Goal: Transaction & Acquisition: Purchase product/service

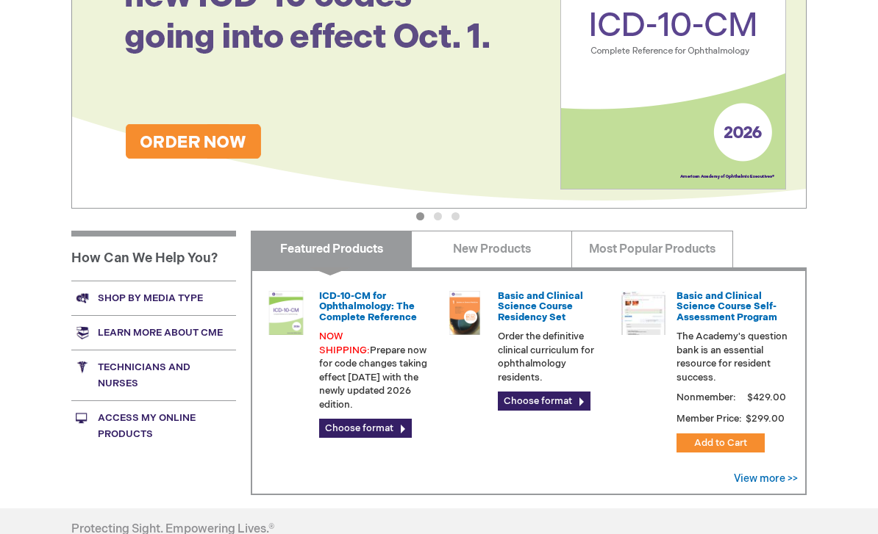
scroll to position [515, 0]
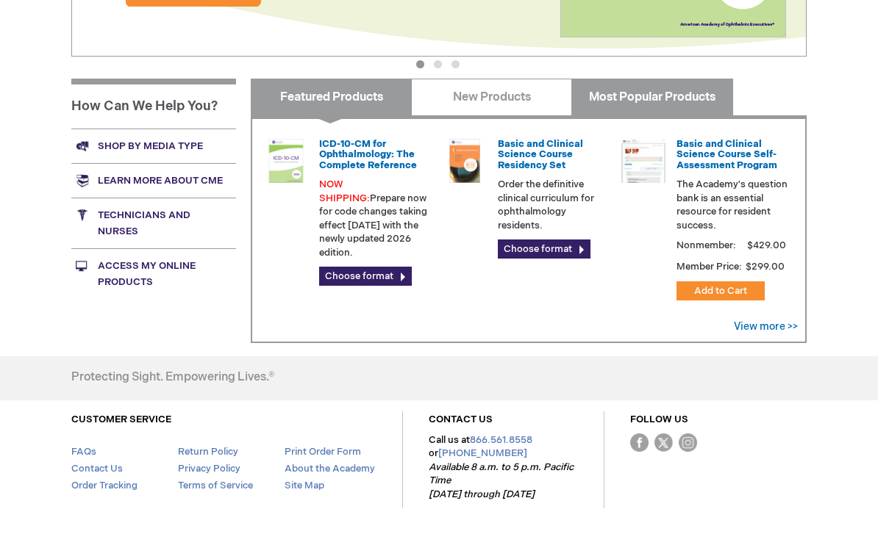
click at [685, 110] on link "Most Popular Products" at bounding box center [651, 97] width 161 height 37
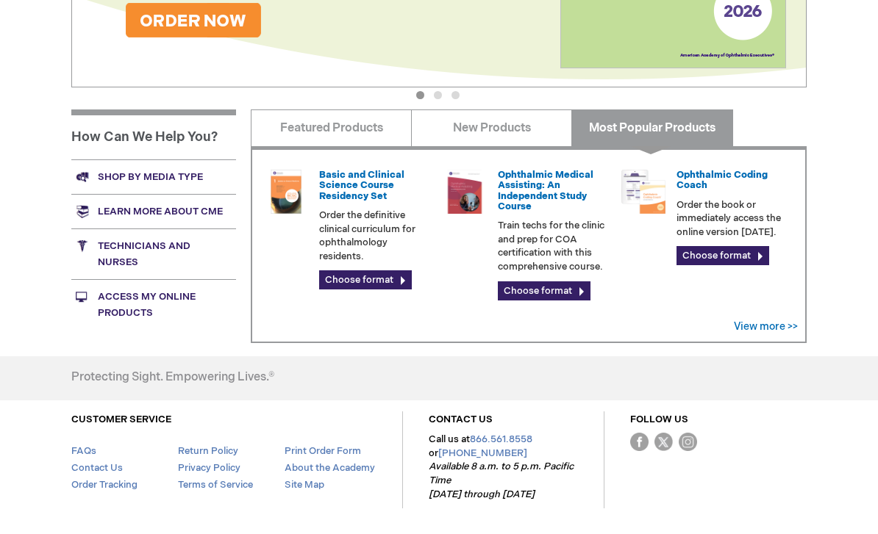
click at [782, 324] on link "View more >>" at bounding box center [766, 327] width 64 height 12
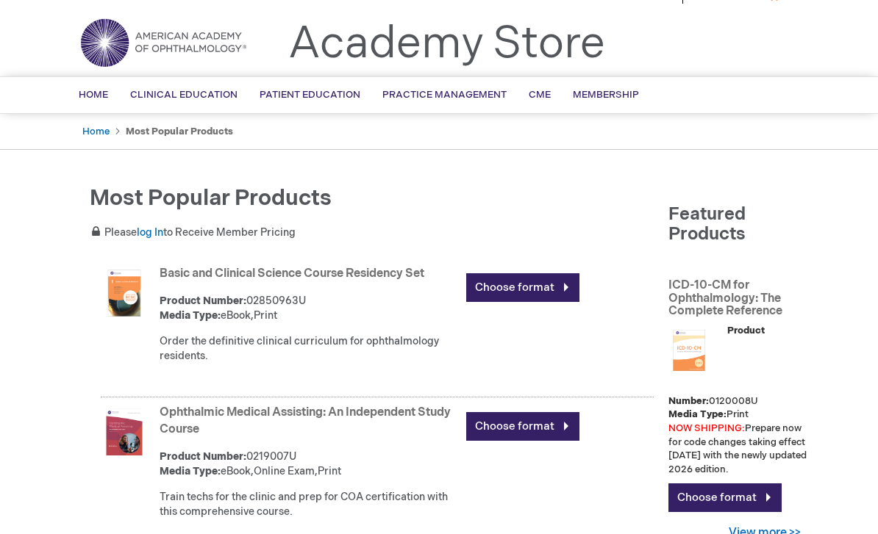
scroll to position [29, 0]
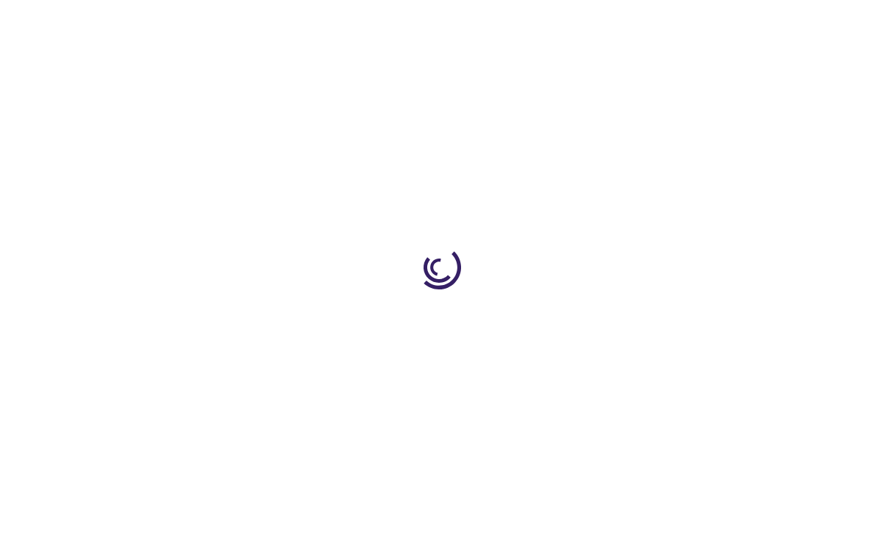
type input "0"
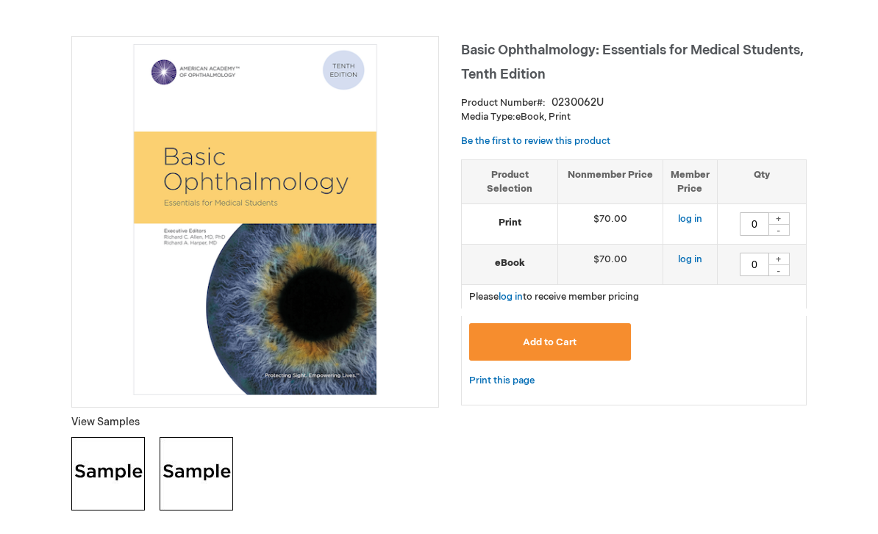
scroll to position [180, 0]
